Goal: Task Accomplishment & Management: Use online tool/utility

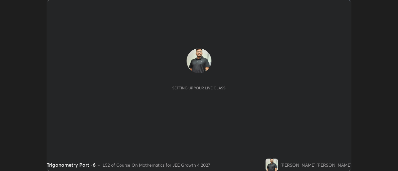
scroll to position [171, 398]
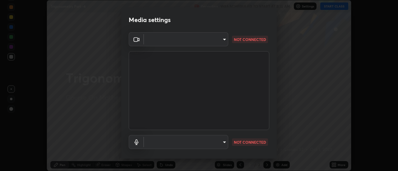
type input "751d449d604e4b96ecedde1e1f6f716fb17d1e84b34bafc94373a3023f52de87"
type input "default"
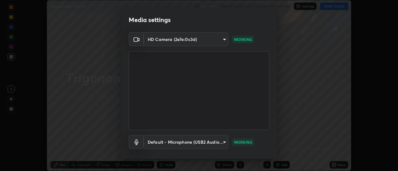
scroll to position [33, 0]
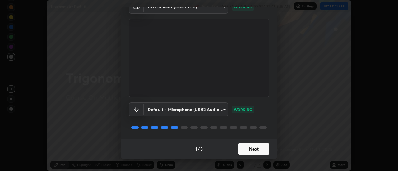
click at [258, 152] on button "Next" at bounding box center [253, 149] width 31 height 12
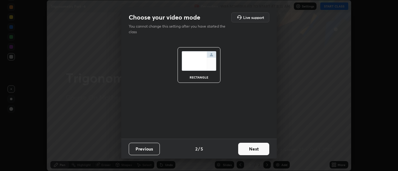
scroll to position [0, 0]
click at [261, 147] on button "Next" at bounding box center [253, 149] width 31 height 12
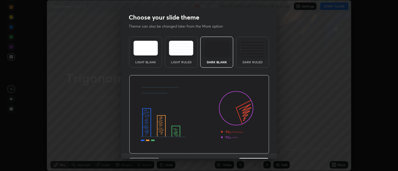
scroll to position [15, 0]
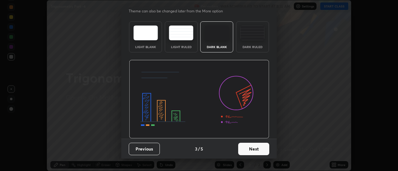
click at [257, 150] on button "Next" at bounding box center [253, 149] width 31 height 12
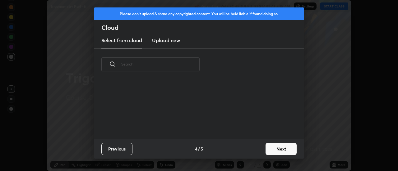
click at [270, 148] on button "Next" at bounding box center [281, 149] width 31 height 12
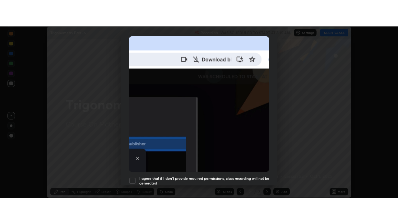
scroll to position [160, 0]
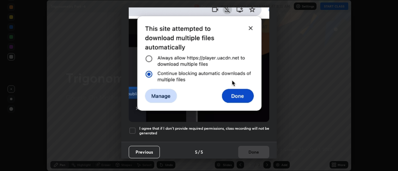
click at [133, 135] on div "Allow "Download multiple files" if prompted: If download blocked popup comes, o…" at bounding box center [199, 11] width 156 height 262
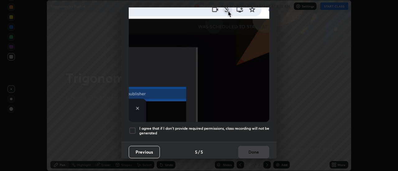
click at [135, 127] on div at bounding box center [132, 130] width 7 height 7
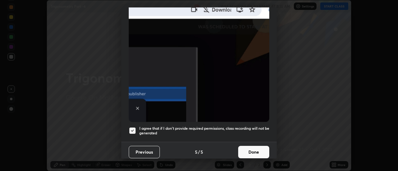
click at [249, 148] on button "Done" at bounding box center [253, 152] width 31 height 12
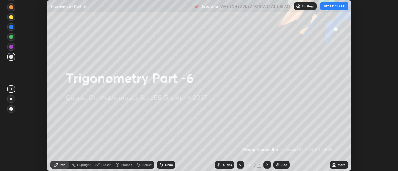
click at [336, 8] on button "START CLASS" at bounding box center [334, 5] width 28 height 7
click at [335, 166] on icon at bounding box center [336, 167] width 2 height 2
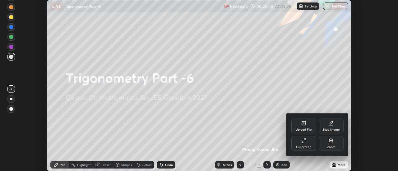
click at [302, 142] on icon at bounding box center [303, 140] width 5 height 5
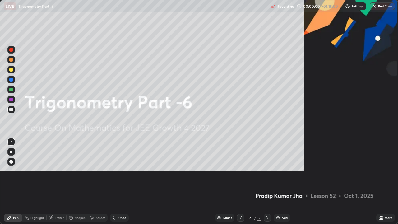
scroll to position [224, 398]
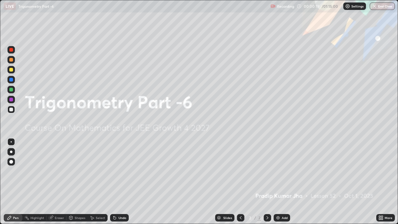
click at [285, 171] on div "Add" at bounding box center [285, 217] width 6 height 3
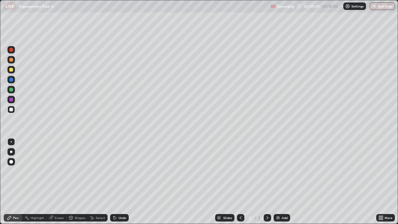
click at [15, 171] on div "Pen" at bounding box center [16, 217] width 6 height 3
click at [12, 70] on div at bounding box center [11, 70] width 4 height 4
click at [119, 171] on div "Undo" at bounding box center [119, 217] width 19 height 7
click at [76, 171] on div "Shapes" at bounding box center [80, 217] width 11 height 3
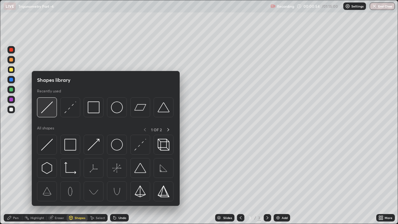
click at [51, 108] on img at bounding box center [47, 107] width 12 height 12
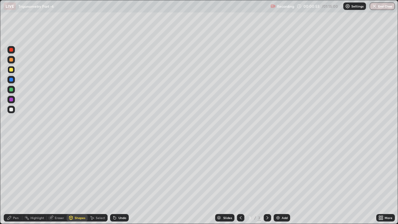
click at [12, 89] on div at bounding box center [11, 90] width 4 height 4
click at [16, 171] on div "Pen" at bounding box center [13, 217] width 19 height 7
click at [12, 90] on div at bounding box center [11, 90] width 4 height 4
click at [11, 110] on div at bounding box center [11, 110] width 4 height 4
click at [12, 61] on div at bounding box center [11, 60] width 4 height 4
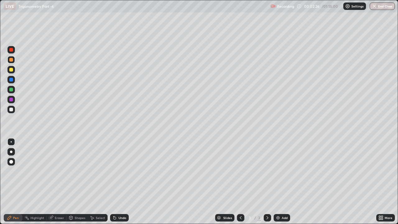
click at [13, 109] on div at bounding box center [10, 109] width 7 height 7
click at [117, 171] on div "Undo" at bounding box center [119, 217] width 19 height 7
click at [77, 171] on div "Shapes" at bounding box center [80, 217] width 11 height 3
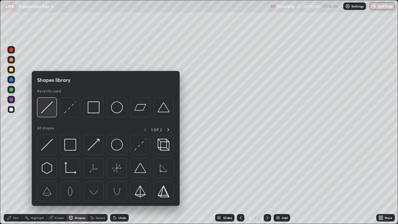
click at [50, 109] on img at bounding box center [47, 107] width 12 height 12
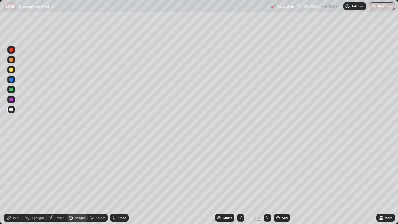
click at [13, 89] on div at bounding box center [10, 89] width 7 height 7
click at [20, 171] on div "Pen" at bounding box center [13, 217] width 19 height 7
click at [11, 111] on div at bounding box center [11, 110] width 4 height 4
click at [16, 110] on div at bounding box center [11, 110] width 10 height 10
click at [120, 171] on div "Undo" at bounding box center [123, 217] width 8 height 3
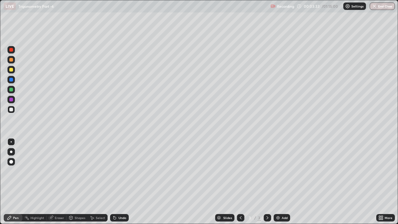
click at [119, 171] on div "Undo" at bounding box center [123, 217] width 8 height 3
click at [13, 71] on div at bounding box center [10, 69] width 7 height 7
click at [12, 110] on div at bounding box center [11, 110] width 4 height 4
click at [123, 171] on div "Undo" at bounding box center [119, 217] width 19 height 7
click at [122, 171] on div "Undo" at bounding box center [119, 217] width 19 height 7
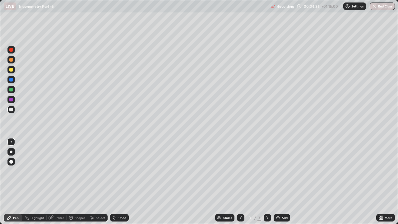
click at [14, 100] on div at bounding box center [10, 99] width 7 height 7
click at [12, 110] on div at bounding box center [11, 110] width 4 height 4
click at [11, 90] on div at bounding box center [11, 90] width 4 height 4
click at [286, 171] on div "Add" at bounding box center [285, 217] width 6 height 3
click at [242, 171] on div at bounding box center [240, 217] width 7 height 7
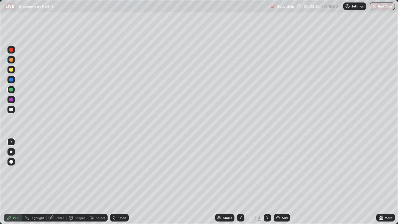
click at [267, 171] on icon at bounding box center [267, 217] width 5 height 5
click at [240, 171] on icon at bounding box center [240, 217] width 5 height 5
click at [264, 171] on div at bounding box center [267, 217] width 7 height 7
click at [11, 108] on div at bounding box center [11, 110] width 4 height 4
click at [240, 171] on icon at bounding box center [240, 217] width 5 height 5
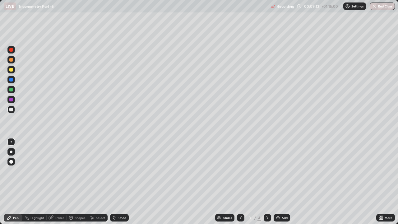
click at [267, 171] on icon at bounding box center [268, 217] width 2 height 3
click at [241, 171] on icon at bounding box center [240, 217] width 5 height 5
click at [267, 171] on icon at bounding box center [267, 217] width 5 height 5
click at [61, 171] on div "Eraser" at bounding box center [59, 217] width 9 height 3
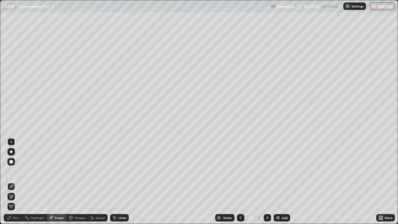
click at [13, 171] on icon at bounding box center [11, 186] width 5 height 5
click at [12, 171] on div "Pen" at bounding box center [13, 217] width 19 height 7
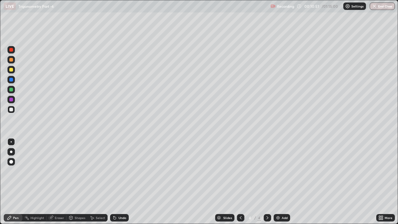
click at [240, 171] on icon at bounding box center [240, 217] width 5 height 5
click at [267, 171] on icon at bounding box center [267, 217] width 5 height 5
click at [237, 171] on div at bounding box center [240, 217] width 7 height 7
click at [266, 171] on div at bounding box center [267, 217] width 7 height 7
click at [51, 171] on div "Eraser" at bounding box center [57, 217] width 20 height 7
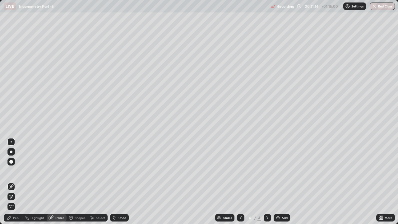
click at [15, 171] on div "Pen" at bounding box center [13, 217] width 19 height 7
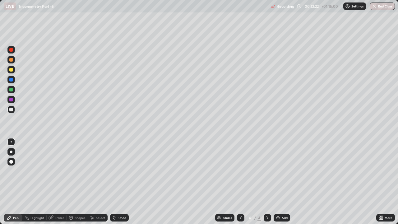
click at [75, 171] on div "Shapes" at bounding box center [80, 217] width 11 height 3
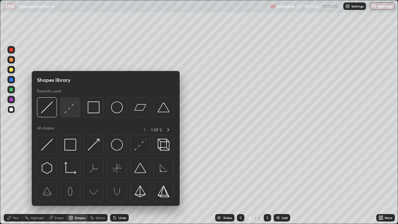
click at [72, 110] on img at bounding box center [70, 107] width 12 height 12
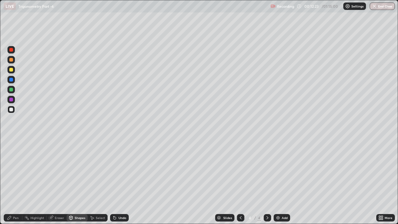
click at [15, 69] on div at bounding box center [10, 69] width 7 height 7
click at [16, 171] on div "Pen" at bounding box center [16, 217] width 6 height 3
click at [12, 88] on div at bounding box center [11, 90] width 4 height 4
click at [114, 171] on icon at bounding box center [115, 218] width 2 height 2
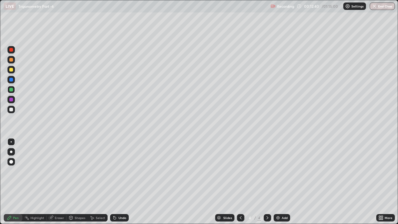
click at [13, 109] on div at bounding box center [10, 109] width 7 height 7
click at [58, 171] on div "Eraser" at bounding box center [57, 217] width 20 height 7
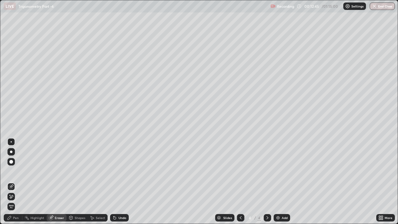
click at [10, 171] on icon at bounding box center [9, 218] width 4 height 4
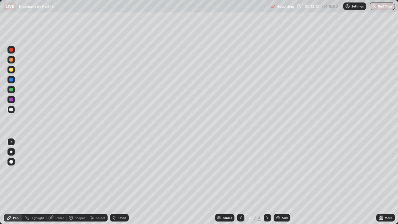
click at [56, 171] on div "Eraser" at bounding box center [59, 217] width 9 height 3
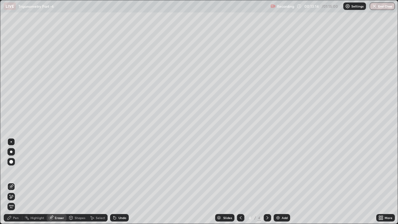
click at [12, 171] on div "Pen" at bounding box center [13, 217] width 19 height 7
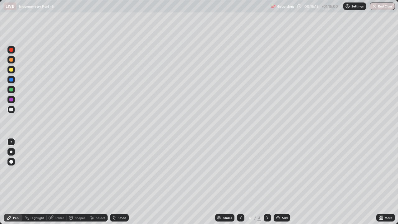
click at [57, 171] on div "Eraser" at bounding box center [59, 217] width 9 height 3
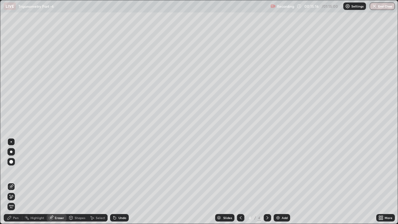
click at [10, 171] on icon at bounding box center [10, 195] width 1 height 1
click at [12, 171] on icon at bounding box center [11, 196] width 5 height 5
click at [12, 171] on icon at bounding box center [9, 217] width 5 height 5
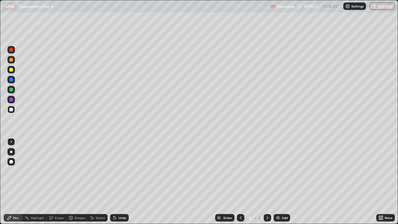
click at [117, 171] on div "Undo" at bounding box center [119, 217] width 19 height 7
click at [119, 171] on div "Undo" at bounding box center [123, 217] width 8 height 3
click at [115, 171] on div "Undo" at bounding box center [119, 217] width 19 height 7
click at [114, 171] on icon at bounding box center [115, 218] width 2 height 2
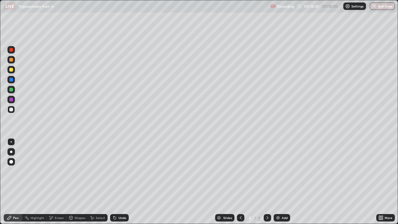
click at [114, 171] on icon at bounding box center [115, 218] width 2 height 2
click at [116, 171] on div "Undo" at bounding box center [119, 217] width 19 height 7
click at [14, 61] on div at bounding box center [10, 59] width 7 height 7
click at [11, 112] on div at bounding box center [10, 109] width 7 height 7
click at [11, 100] on div at bounding box center [11, 100] width 4 height 4
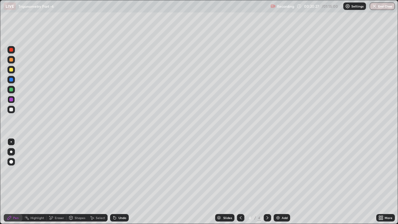
click at [13, 70] on div at bounding box center [10, 69] width 7 height 7
click at [284, 171] on div "Add" at bounding box center [282, 217] width 16 height 7
click at [240, 171] on icon at bounding box center [240, 217] width 5 height 5
click at [21, 171] on div "Pen" at bounding box center [13, 217] width 19 height 7
click at [16, 102] on div at bounding box center [11, 100] width 10 height 10
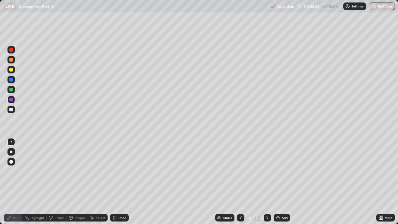
click at [59, 171] on div "Eraser" at bounding box center [59, 217] width 9 height 3
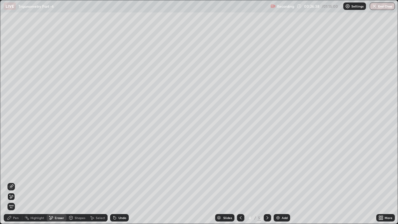
click at [14, 171] on div "Pen" at bounding box center [16, 217] width 6 height 3
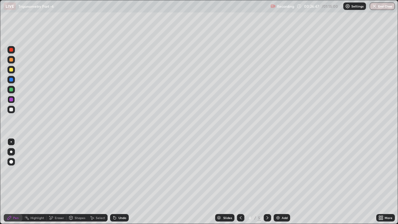
click at [268, 171] on icon at bounding box center [267, 217] width 5 height 5
click at [11, 70] on div at bounding box center [11, 70] width 4 height 4
click at [239, 171] on icon at bounding box center [240, 217] width 5 height 5
click at [13, 109] on div at bounding box center [10, 109] width 7 height 7
click at [264, 171] on div at bounding box center [267, 217] width 7 height 7
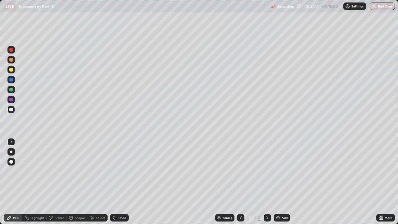
click at [116, 171] on icon at bounding box center [114, 217] width 5 height 5
click at [117, 171] on div "Undo" at bounding box center [119, 217] width 19 height 7
click at [114, 171] on icon at bounding box center [114, 216] width 1 height 1
click at [117, 171] on div "Undo" at bounding box center [119, 217] width 19 height 7
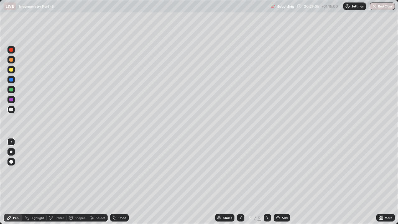
click at [49, 171] on icon at bounding box center [49, 216] width 1 height 1
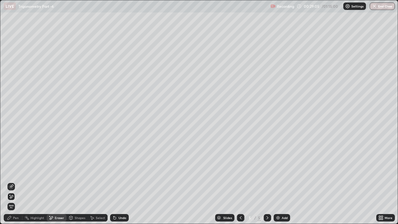
click at [14, 171] on div at bounding box center [10, 186] width 7 height 7
click at [12, 171] on div "Pen" at bounding box center [13, 217] width 19 height 7
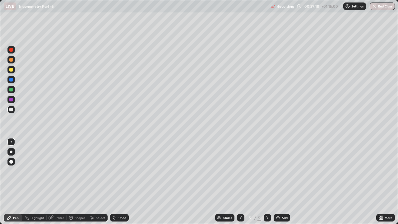
click at [121, 171] on div "Undo" at bounding box center [119, 217] width 19 height 7
click at [119, 171] on div "Undo" at bounding box center [123, 217] width 8 height 3
click at [11, 109] on div at bounding box center [11, 110] width 4 height 4
click at [11, 90] on div at bounding box center [11, 90] width 4 height 4
click at [14, 110] on div at bounding box center [10, 109] width 7 height 7
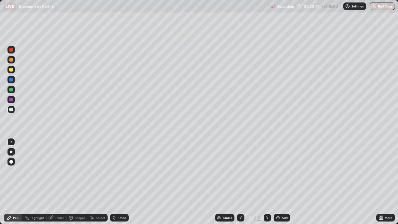
click at [61, 171] on div "Eraser" at bounding box center [59, 217] width 9 height 3
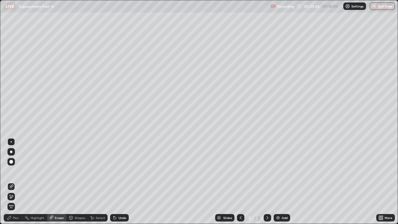
click at [12, 171] on div "Pen" at bounding box center [13, 217] width 19 height 7
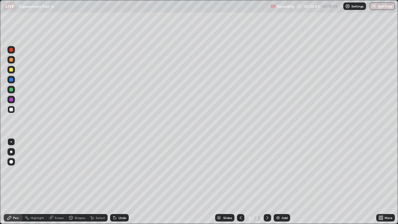
click at [226, 171] on div "Slides" at bounding box center [227, 217] width 9 height 3
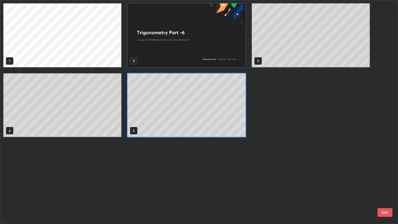
scroll to position [222, 394]
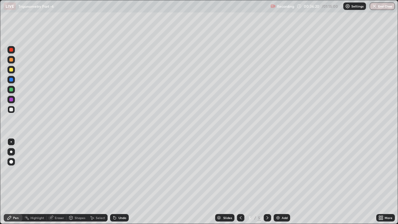
click at [287, 171] on div "Add" at bounding box center [282, 217] width 16 height 7
click at [13, 171] on div "Pen" at bounding box center [13, 217] width 19 height 7
click at [13, 59] on div at bounding box center [11, 60] width 4 height 4
click at [13, 69] on div at bounding box center [10, 69] width 7 height 7
click at [117, 171] on div "Undo" at bounding box center [119, 217] width 19 height 7
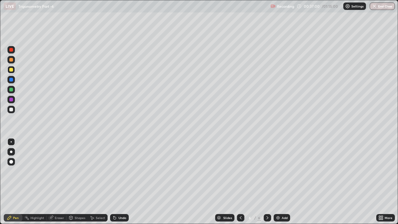
click at [114, 171] on icon at bounding box center [115, 218] width 2 height 2
click at [114, 171] on icon at bounding box center [114, 216] width 1 height 1
click at [12, 110] on div at bounding box center [11, 110] width 4 height 4
click at [61, 171] on div "Eraser" at bounding box center [57, 217] width 20 height 7
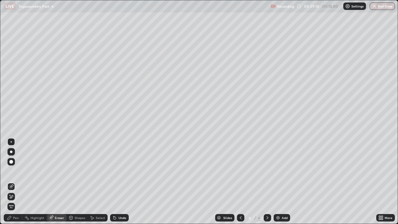
click at [12, 171] on icon at bounding box center [11, 196] width 5 height 5
click at [14, 171] on div "Pen" at bounding box center [16, 217] width 6 height 3
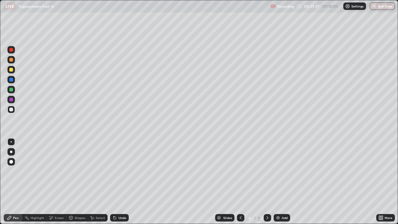
click at [124, 171] on div "Undo" at bounding box center [123, 217] width 8 height 3
click at [123, 171] on div "Undo" at bounding box center [123, 217] width 8 height 3
click at [114, 171] on icon at bounding box center [115, 218] width 2 height 2
click at [116, 171] on div "Undo" at bounding box center [119, 217] width 19 height 7
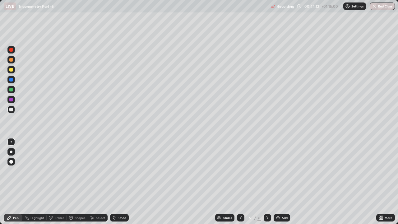
click at [282, 171] on div "Add" at bounding box center [285, 217] width 6 height 3
click at [12, 72] on div at bounding box center [10, 69] width 7 height 7
click at [15, 111] on div at bounding box center [10, 109] width 7 height 7
click at [60, 171] on div "Eraser" at bounding box center [59, 217] width 9 height 3
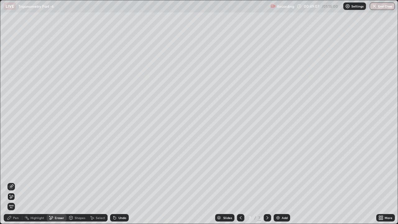
click at [13, 171] on icon at bounding box center [11, 186] width 5 height 5
click at [16, 171] on div "Pen" at bounding box center [16, 217] width 6 height 3
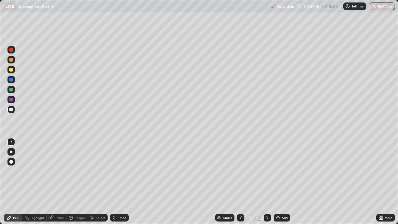
click at [80, 171] on div "Shapes" at bounding box center [80, 217] width 11 height 3
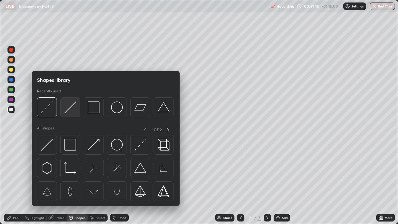
click at [70, 109] on img at bounding box center [70, 107] width 12 height 12
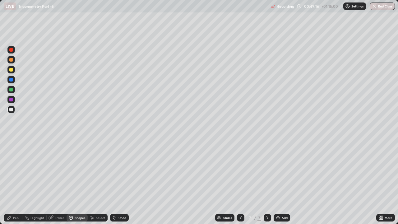
click at [14, 71] on div at bounding box center [10, 69] width 7 height 7
click at [16, 171] on div "Pen" at bounding box center [16, 217] width 6 height 3
click at [14, 112] on div at bounding box center [10, 109] width 7 height 7
click at [12, 99] on div at bounding box center [11, 100] width 4 height 4
click at [14, 87] on div at bounding box center [10, 89] width 7 height 7
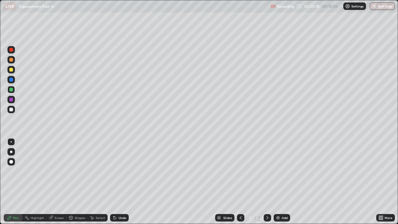
click at [14, 111] on div at bounding box center [10, 109] width 7 height 7
click at [289, 171] on div "Add" at bounding box center [282, 217] width 16 height 7
click at [14, 60] on div at bounding box center [10, 59] width 7 height 7
click at [79, 171] on div "Shapes" at bounding box center [80, 217] width 11 height 3
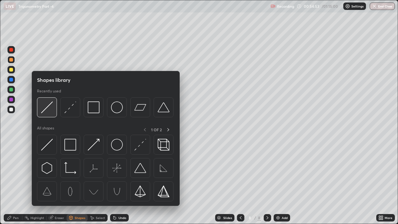
click at [49, 112] on img at bounding box center [47, 107] width 12 height 12
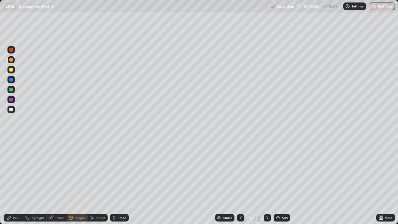
click at [10, 71] on div at bounding box center [11, 70] width 4 height 4
click at [13, 171] on div "Pen" at bounding box center [16, 217] width 6 height 3
click at [11, 62] on div at bounding box center [10, 59] width 7 height 7
click at [12, 100] on div at bounding box center [11, 100] width 4 height 4
click at [12, 90] on div at bounding box center [11, 90] width 4 height 4
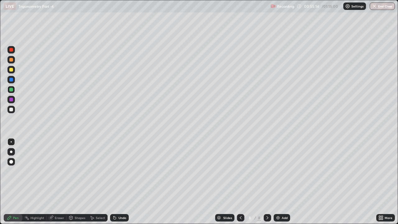
click at [12, 109] on div at bounding box center [11, 110] width 4 height 4
click at [60, 171] on div "Eraser" at bounding box center [57, 217] width 20 height 7
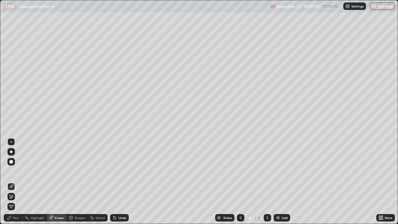
click at [12, 171] on div "Pen" at bounding box center [13, 217] width 19 height 7
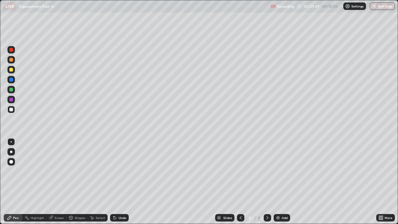
click at [282, 171] on div "Add" at bounding box center [282, 217] width 16 height 7
click at [12, 70] on div at bounding box center [11, 70] width 4 height 4
click at [11, 110] on div at bounding box center [11, 110] width 4 height 4
click at [121, 171] on div "Undo" at bounding box center [123, 217] width 8 height 3
click at [118, 171] on div "Undo" at bounding box center [119, 217] width 19 height 7
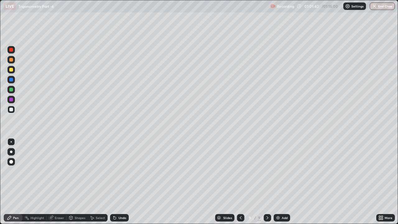
click at [11, 90] on div at bounding box center [11, 90] width 4 height 4
click at [240, 171] on icon at bounding box center [240, 217] width 5 height 5
click at [269, 171] on div at bounding box center [267, 217] width 7 height 7
click at [12, 110] on div at bounding box center [11, 110] width 4 height 4
click at [240, 171] on div at bounding box center [240, 218] width 7 height 12
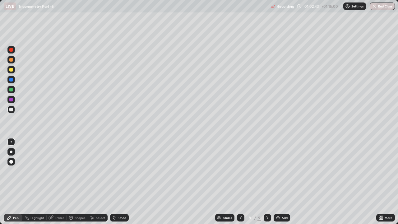
click at [267, 171] on icon at bounding box center [267, 217] width 5 height 5
click at [12, 62] on div at bounding box center [10, 59] width 7 height 7
click at [240, 171] on icon at bounding box center [240, 217] width 5 height 5
click at [264, 171] on div at bounding box center [267, 217] width 7 height 7
click at [12, 110] on div at bounding box center [11, 110] width 4 height 4
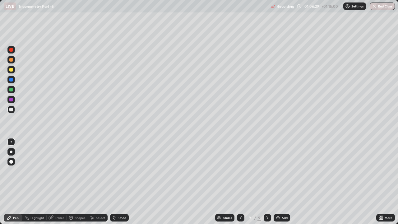
click at [240, 171] on icon at bounding box center [240, 217] width 5 height 5
click at [264, 171] on div at bounding box center [267, 217] width 7 height 7
click at [243, 171] on div at bounding box center [240, 217] width 7 height 7
click at [270, 171] on div at bounding box center [267, 218] width 7 height 12
click at [269, 171] on icon at bounding box center [267, 217] width 5 height 5
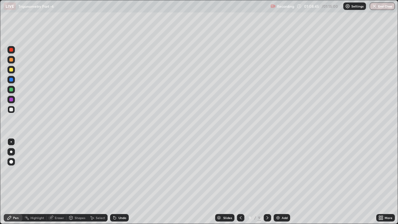
click at [279, 171] on img at bounding box center [278, 217] width 5 height 5
click at [11, 90] on div at bounding box center [11, 90] width 4 height 4
click at [12, 109] on div at bounding box center [11, 110] width 4 height 4
click at [114, 171] on icon at bounding box center [115, 218] width 2 height 2
click at [114, 171] on icon at bounding box center [114, 216] width 1 height 1
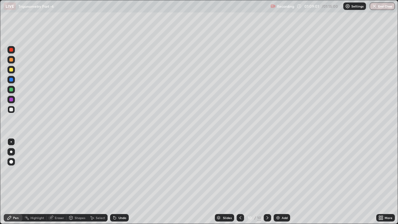
click at [117, 171] on div "Undo" at bounding box center [119, 217] width 19 height 7
click at [118, 171] on div "Undo" at bounding box center [119, 217] width 19 height 7
click at [119, 171] on div "Undo" at bounding box center [119, 217] width 19 height 7
click at [243, 171] on div at bounding box center [240, 217] width 7 height 7
click at [237, 171] on div at bounding box center [240, 218] width 7 height 12
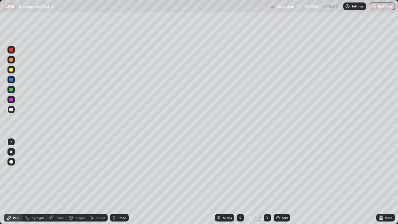
click at [267, 171] on icon at bounding box center [267, 217] width 5 height 5
click at [269, 171] on icon at bounding box center [267, 217] width 5 height 5
click at [12, 70] on div at bounding box center [11, 70] width 4 height 4
click at [12, 110] on div at bounding box center [11, 110] width 4 height 4
click at [12, 60] on div at bounding box center [11, 60] width 4 height 4
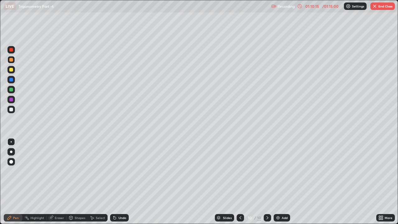
click at [11, 110] on div at bounding box center [11, 110] width 4 height 4
click at [121, 171] on div "Undo" at bounding box center [123, 217] width 8 height 3
click at [127, 171] on div "Undo" at bounding box center [119, 217] width 19 height 7
click at [14, 71] on div at bounding box center [10, 69] width 7 height 7
click at [10, 60] on div at bounding box center [11, 60] width 4 height 4
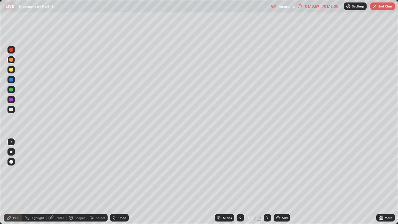
click at [79, 171] on div "Shapes" at bounding box center [77, 217] width 21 height 7
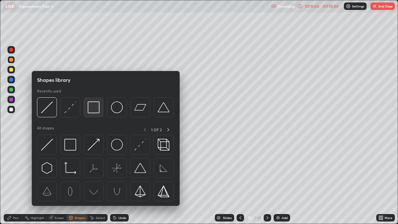
click at [101, 109] on div at bounding box center [94, 107] width 20 height 20
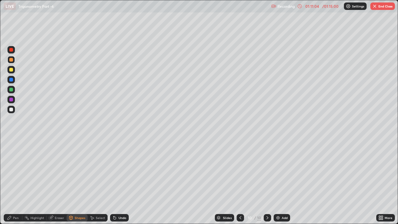
click at [10, 171] on div "Pen" at bounding box center [13, 217] width 19 height 7
click at [14, 111] on div at bounding box center [10, 109] width 7 height 7
click at [118, 171] on div "Undo" at bounding box center [119, 217] width 19 height 7
click at [386, 5] on button "End Class" at bounding box center [383, 5] width 25 height 7
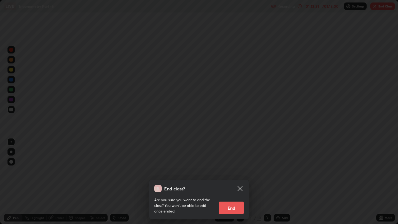
click at [238, 171] on button "End" at bounding box center [231, 208] width 25 height 12
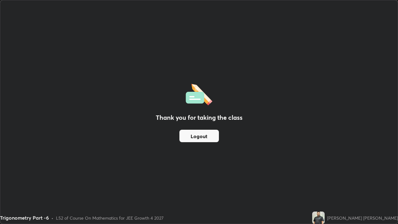
click at [201, 141] on button "Logout" at bounding box center [200, 136] width 40 height 12
click at [199, 136] on button "Logout" at bounding box center [200, 136] width 40 height 12
